Goal: Task Accomplishment & Management: Manage account settings

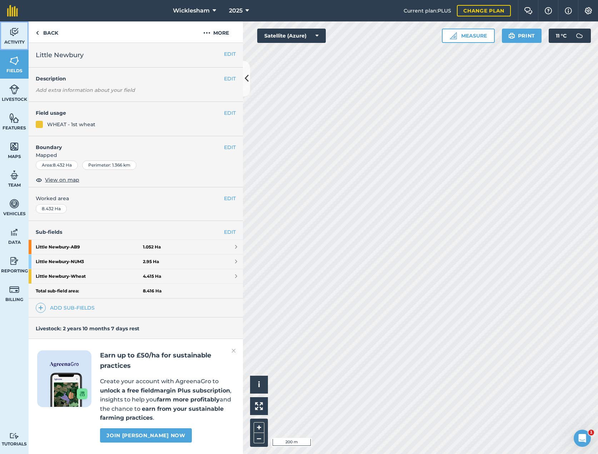
click at [11, 35] on img at bounding box center [14, 32] width 10 height 11
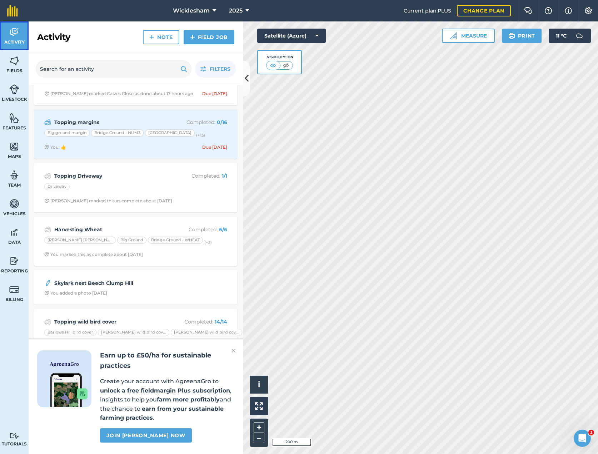
scroll to position [107, 0]
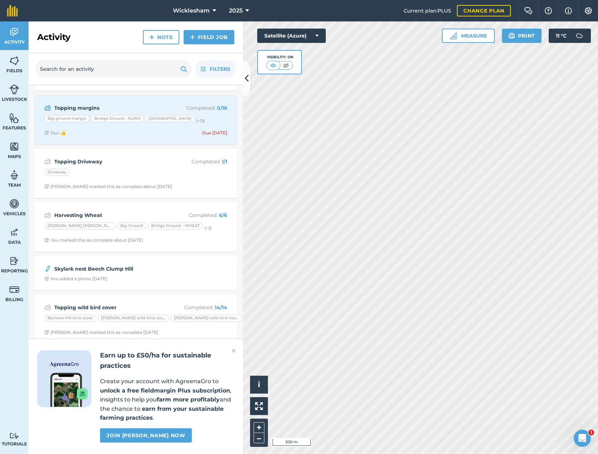
click at [233, 349] on img at bounding box center [233, 350] width 4 height 9
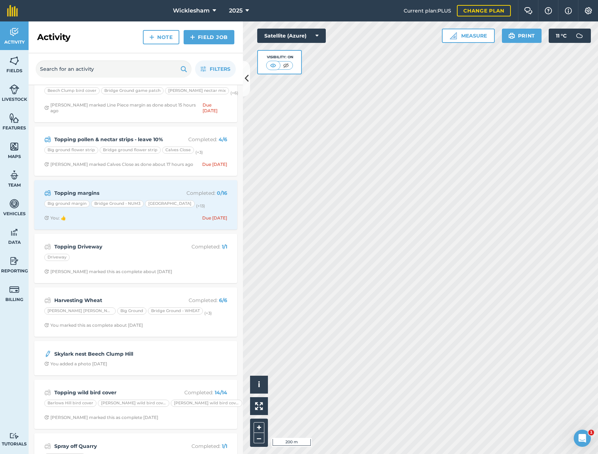
scroll to position [0, 0]
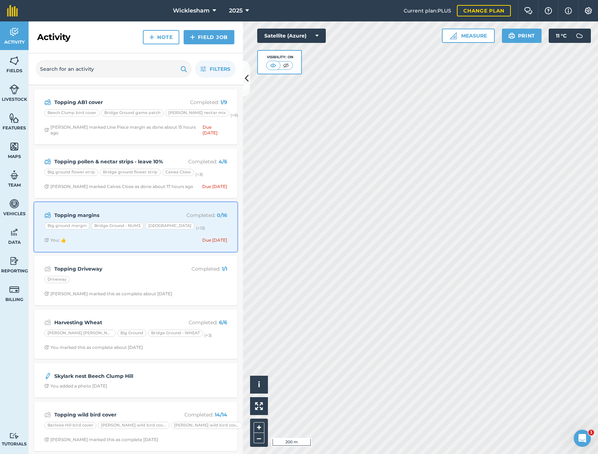
click at [114, 237] on span "You: 👍 Due [DATE]" at bounding box center [135, 240] width 183 height 6
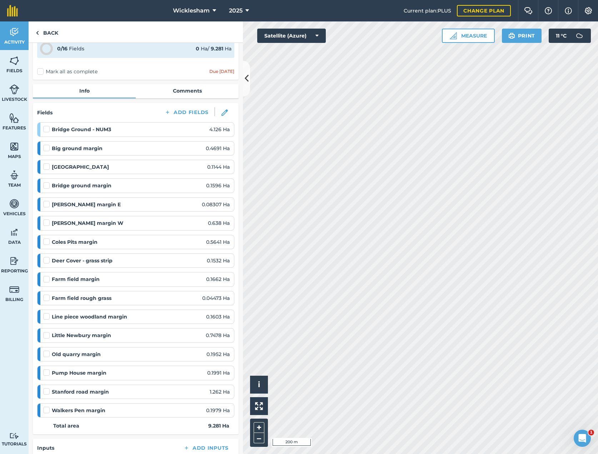
scroll to position [36, 0]
click at [121, 130] on div "Bridge Ground - NUM3 4.126 Ha" at bounding box center [136, 129] width 186 height 8
click at [76, 129] on strong "Bridge Ground - NUM3" at bounding box center [81, 129] width 59 height 8
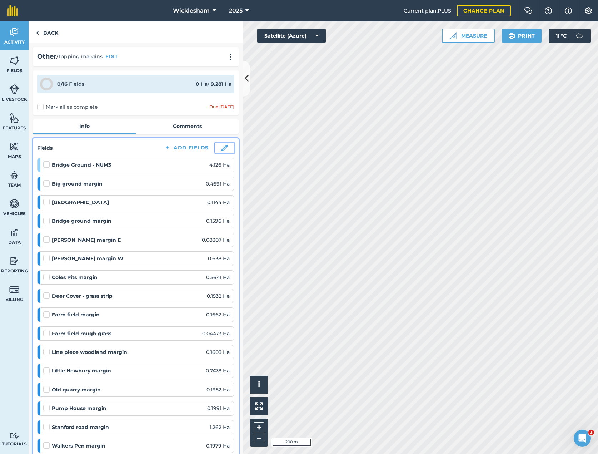
click at [221, 148] on img at bounding box center [224, 148] width 6 height 6
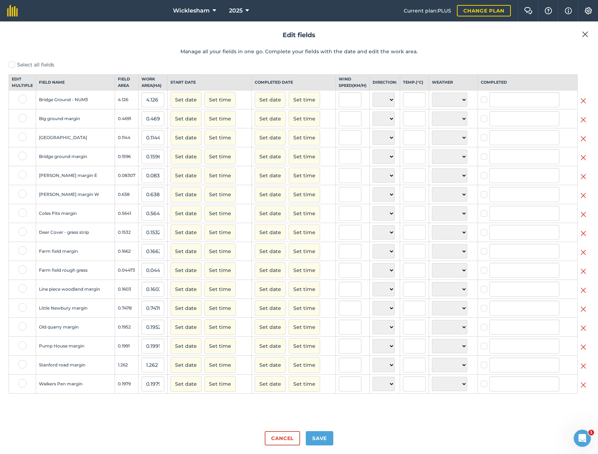
click at [582, 105] on img at bounding box center [583, 100] width 6 height 9
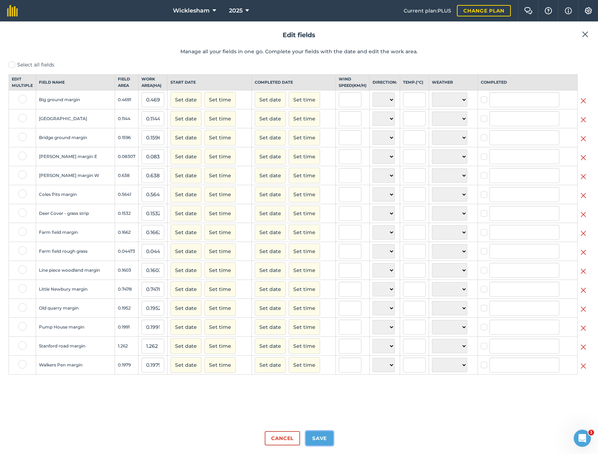
click at [322, 438] on button "Save" at bounding box center [320, 438] width 28 height 14
